Goal: Find specific page/section: Find specific page/section

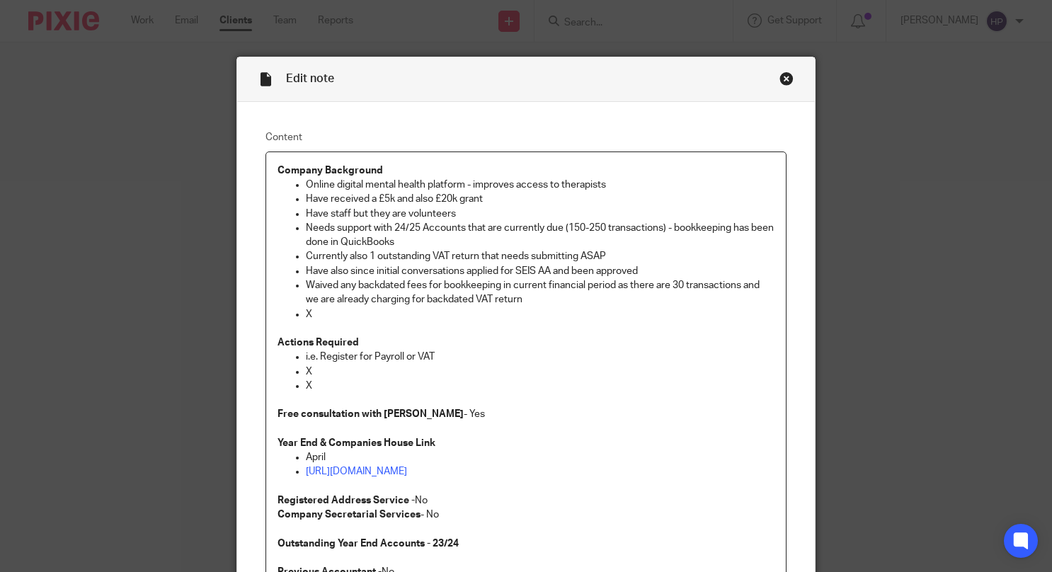
click at [779, 74] on div "Close this dialog window" at bounding box center [786, 78] width 14 height 14
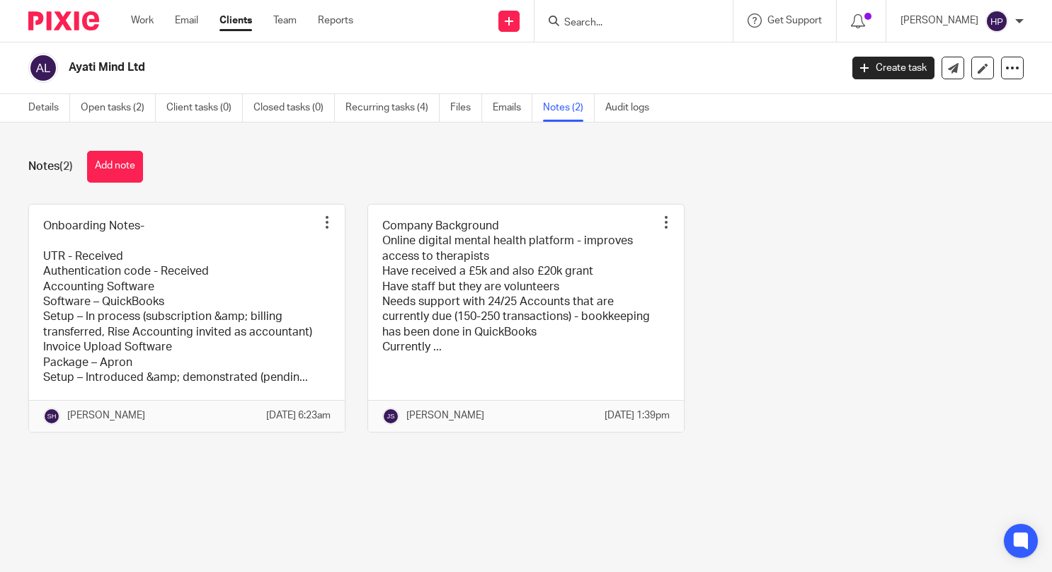
click at [658, 25] on input "Search" at bounding box center [626, 23] width 127 height 13
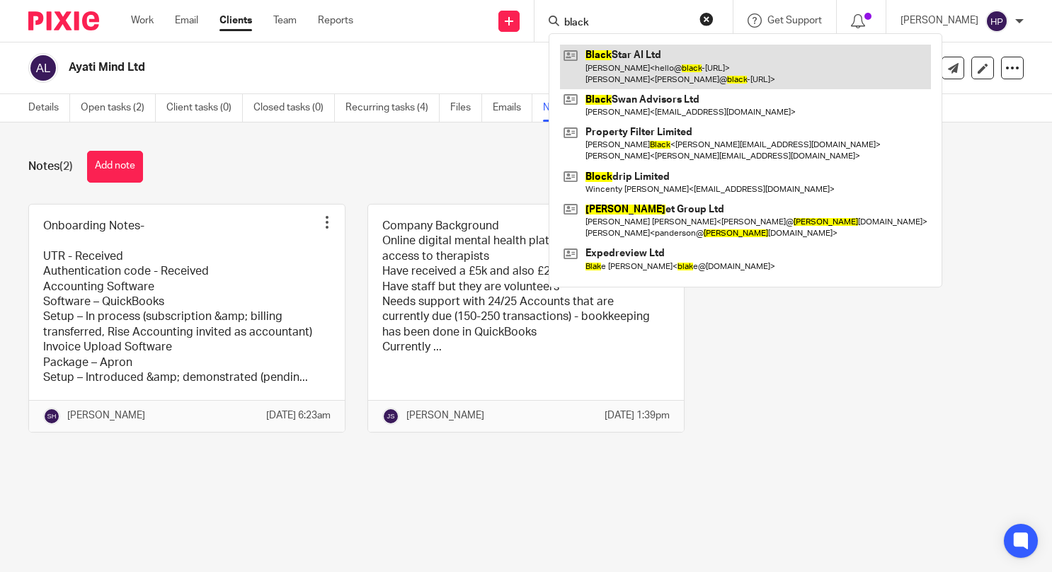
type input "black"
click at [660, 75] on link at bounding box center [745, 67] width 371 height 44
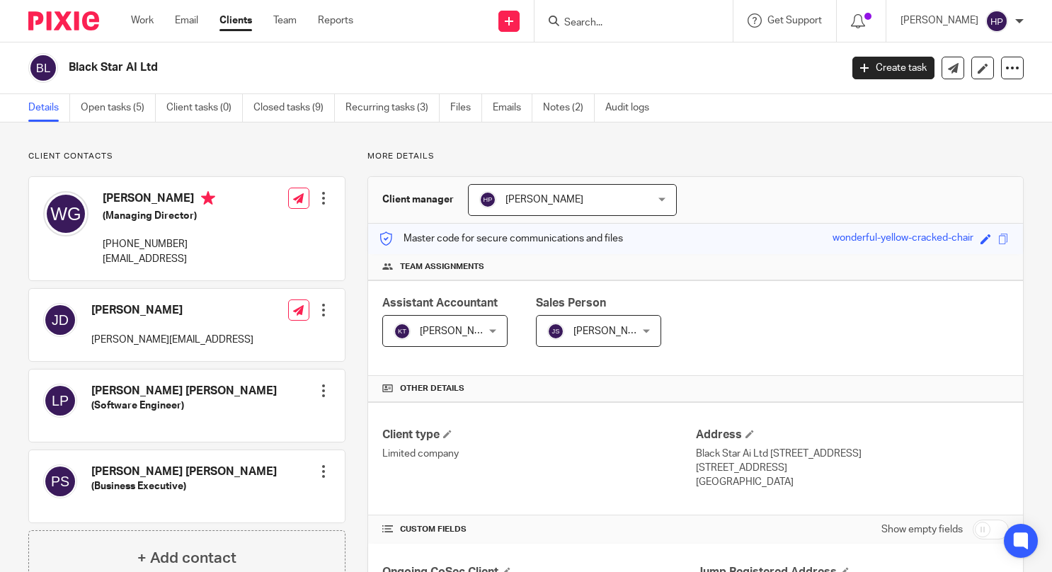
click at [626, 16] on form at bounding box center [638, 21] width 151 height 18
click at [628, 23] on input "Search" at bounding box center [626, 23] width 127 height 13
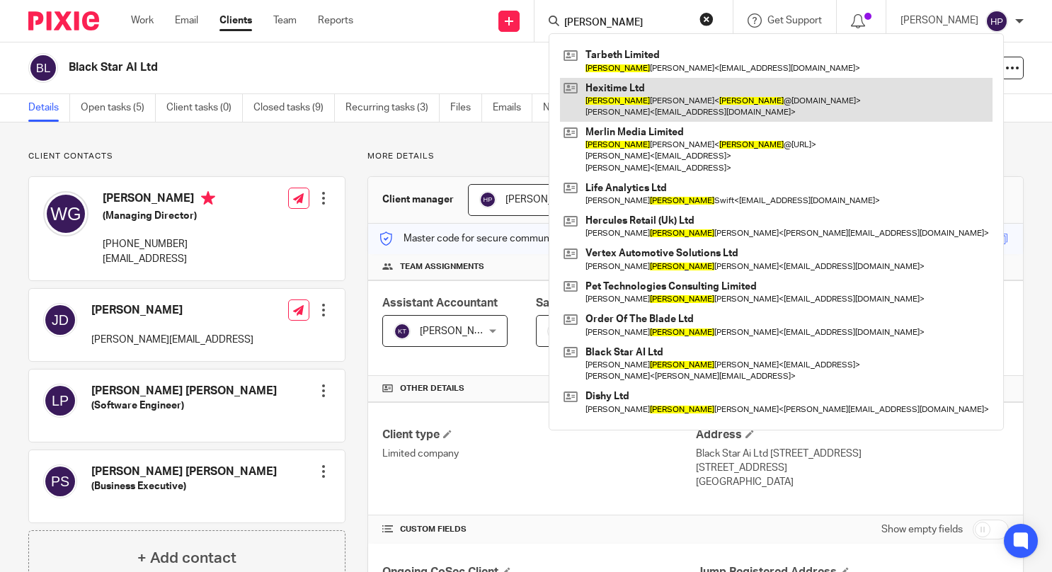
type input "[PERSON_NAME]"
click at [693, 110] on link at bounding box center [776, 100] width 433 height 44
